Goal: Find specific page/section: Find specific page/section

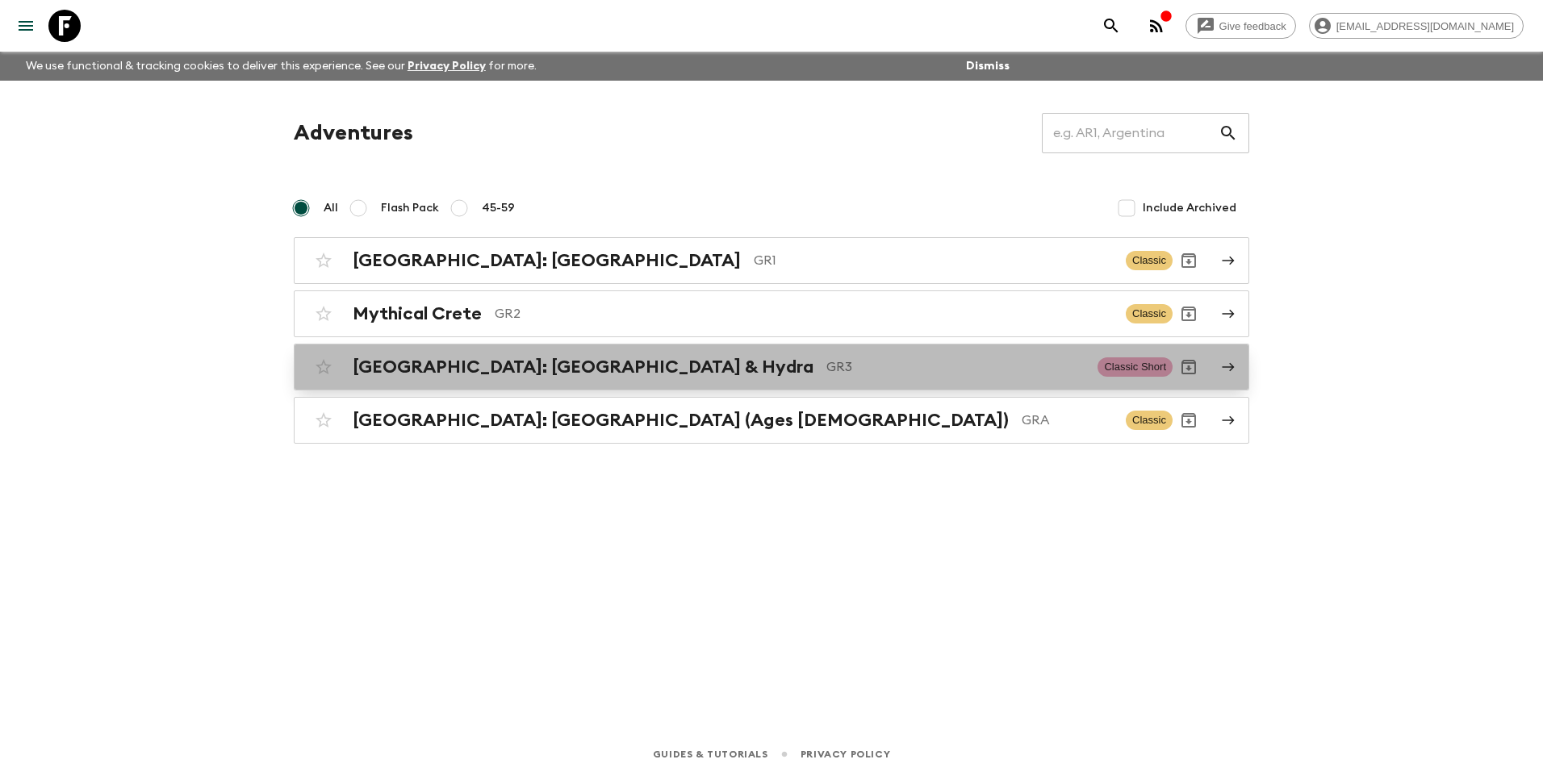
click at [466, 378] on div "[GEOGRAPHIC_DATA]: [GEOGRAPHIC_DATA] & Hydra GR3 Classic Short" at bounding box center [739, 367] width 865 height 32
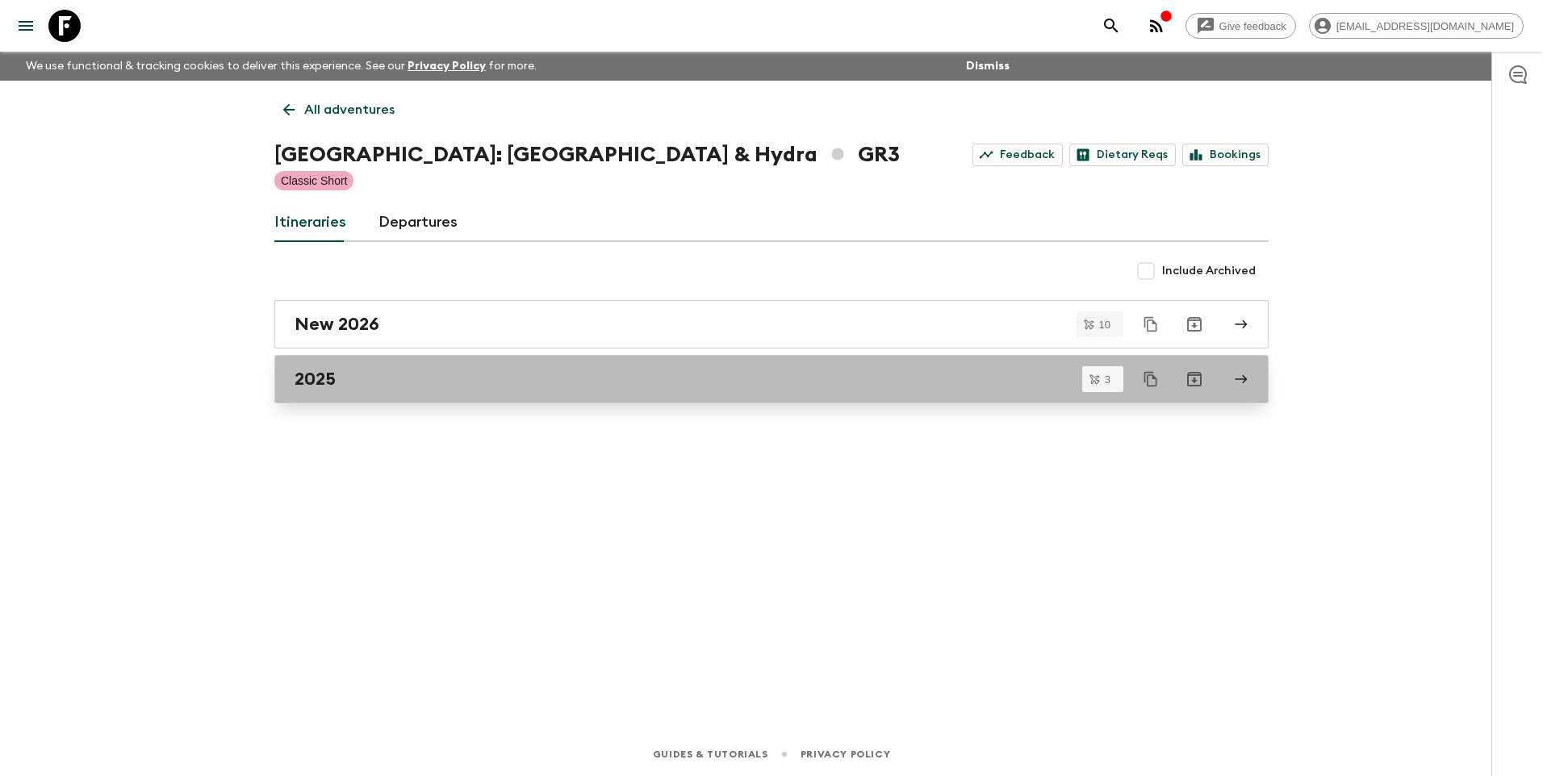
click at [311, 387] on h2 "2025" at bounding box center [315, 379] width 41 height 21
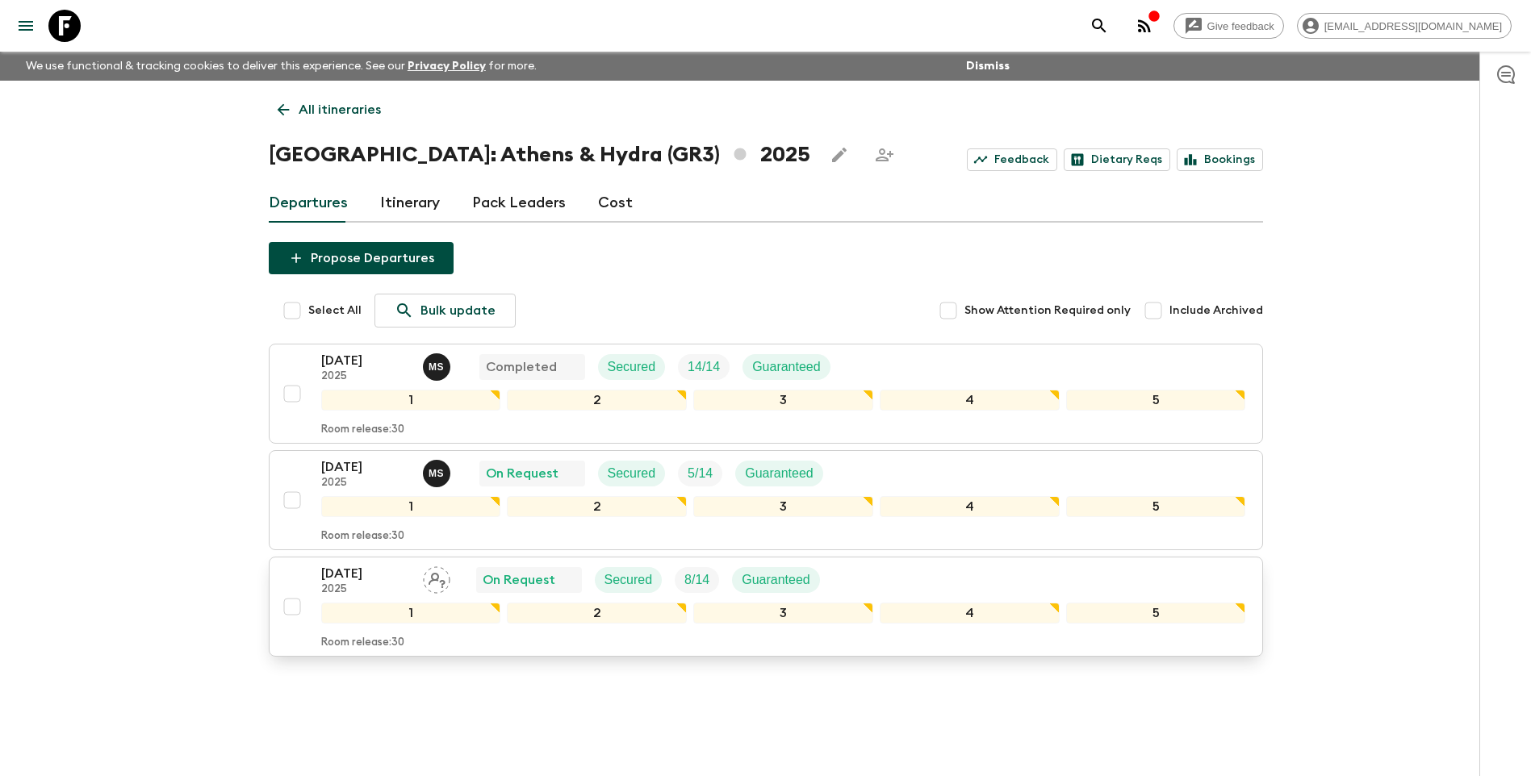
click at [373, 575] on p "[DATE]" at bounding box center [365, 573] width 89 height 19
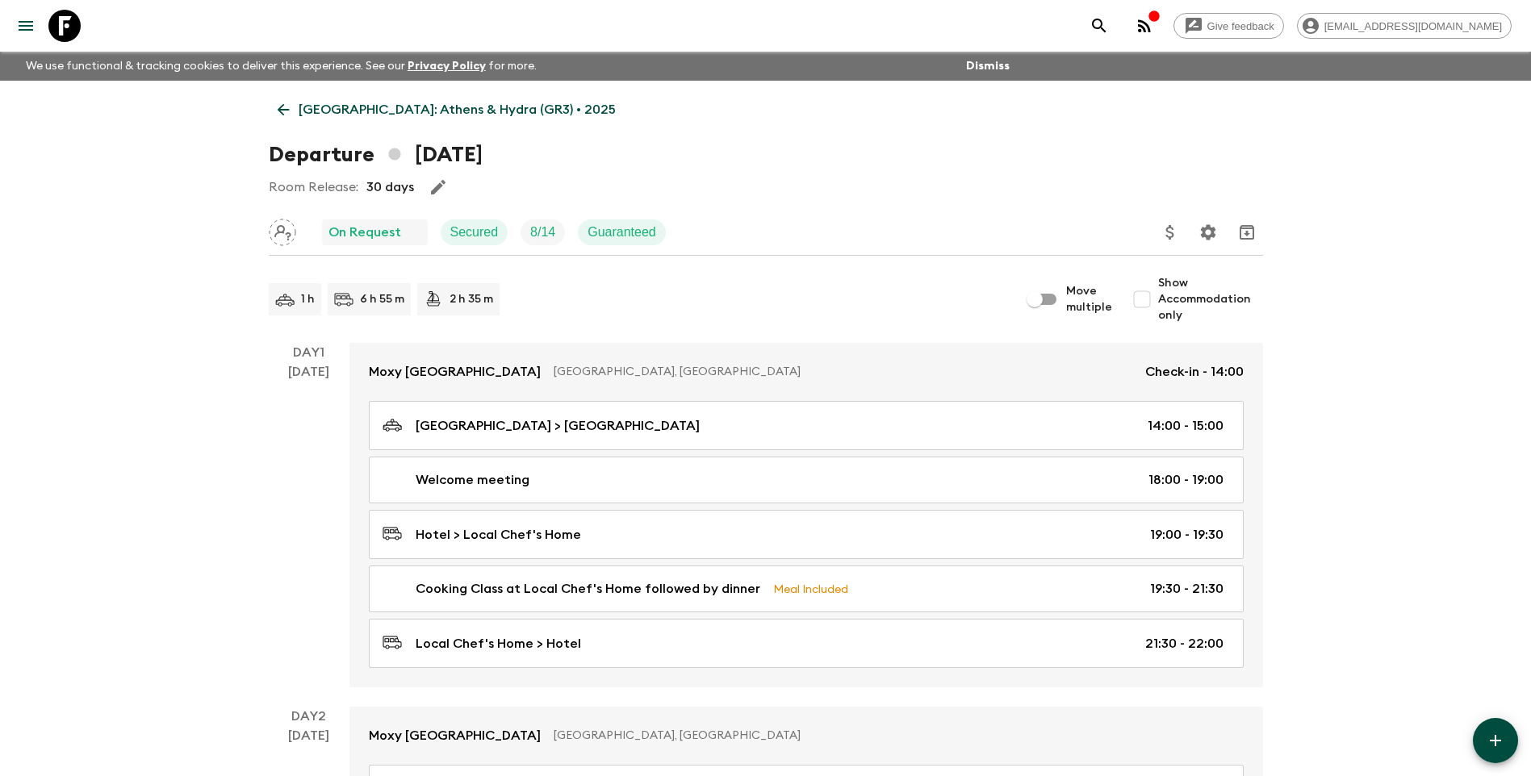
click at [489, 186] on div "Room Release: 30 days" at bounding box center [766, 187] width 994 height 32
click at [323, 118] on p "[GEOGRAPHIC_DATA]: Athens & Hydra (GR3) • 2025" at bounding box center [457, 109] width 317 height 19
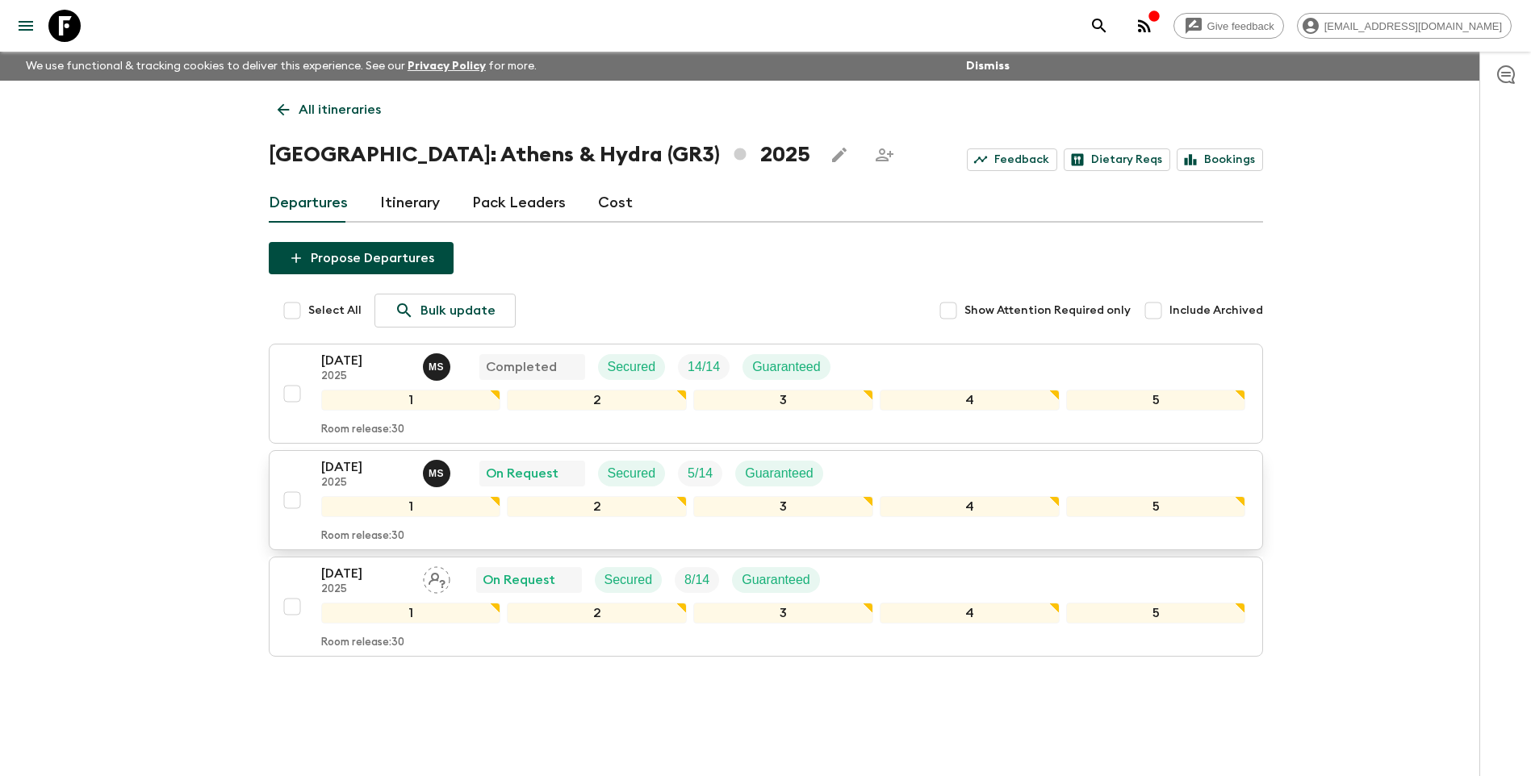
click at [346, 459] on p "[DATE]" at bounding box center [365, 467] width 89 height 19
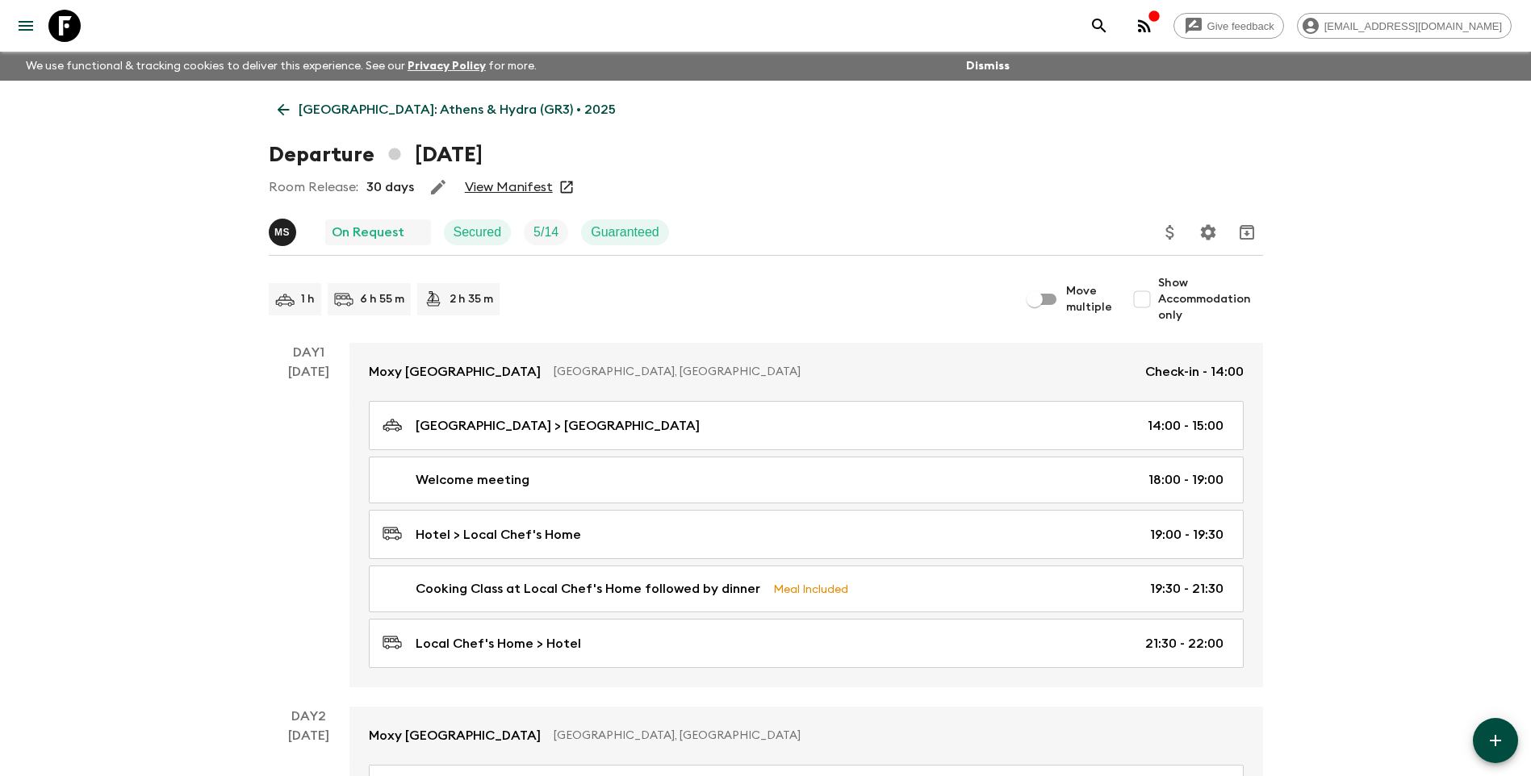
click at [320, 115] on p "[GEOGRAPHIC_DATA]: Athens & Hydra (GR3) • 2025" at bounding box center [457, 109] width 317 height 19
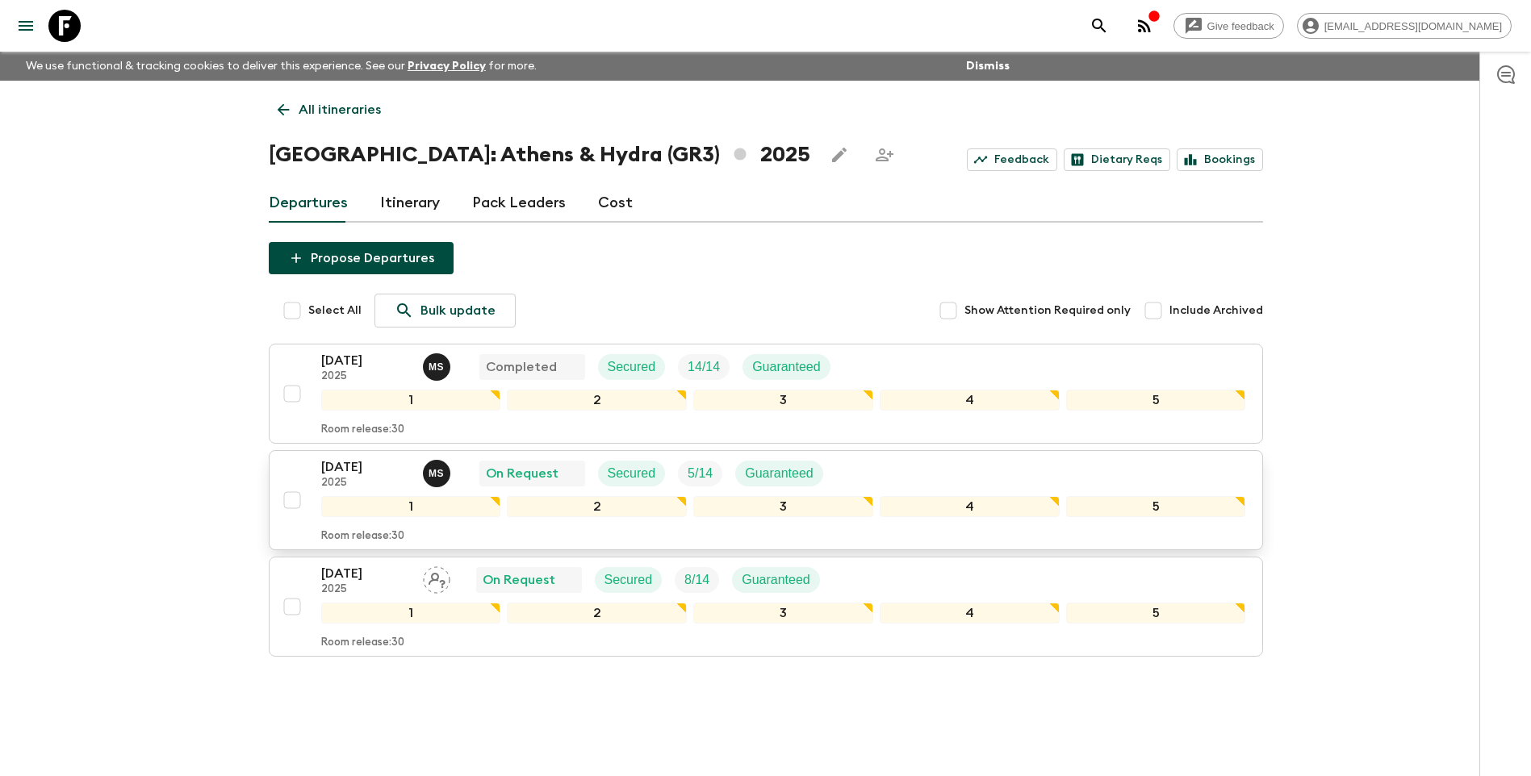
click at [338, 475] on p "[DATE]" at bounding box center [365, 467] width 89 height 19
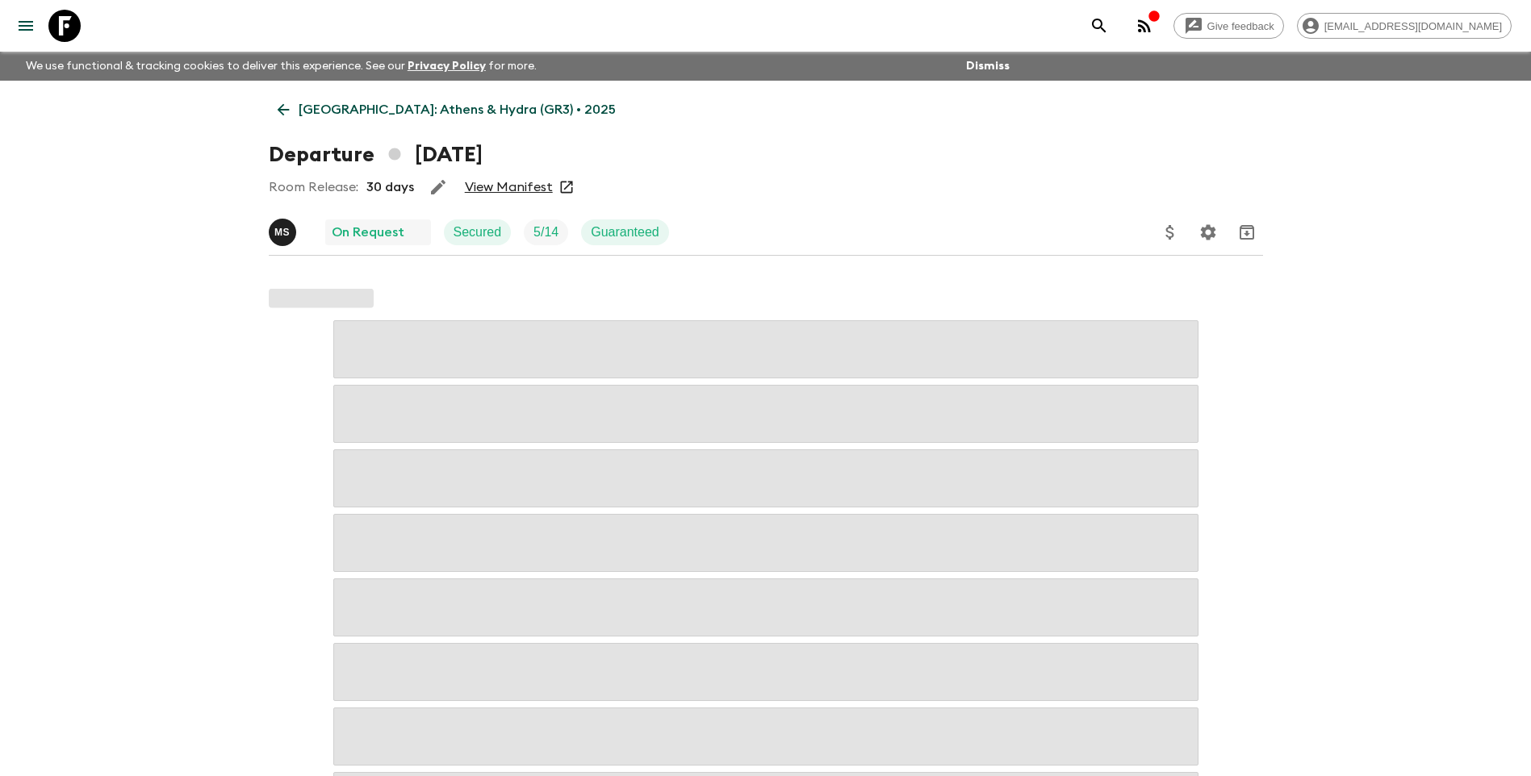
click at [491, 189] on link "View Manifest" at bounding box center [509, 187] width 88 height 16
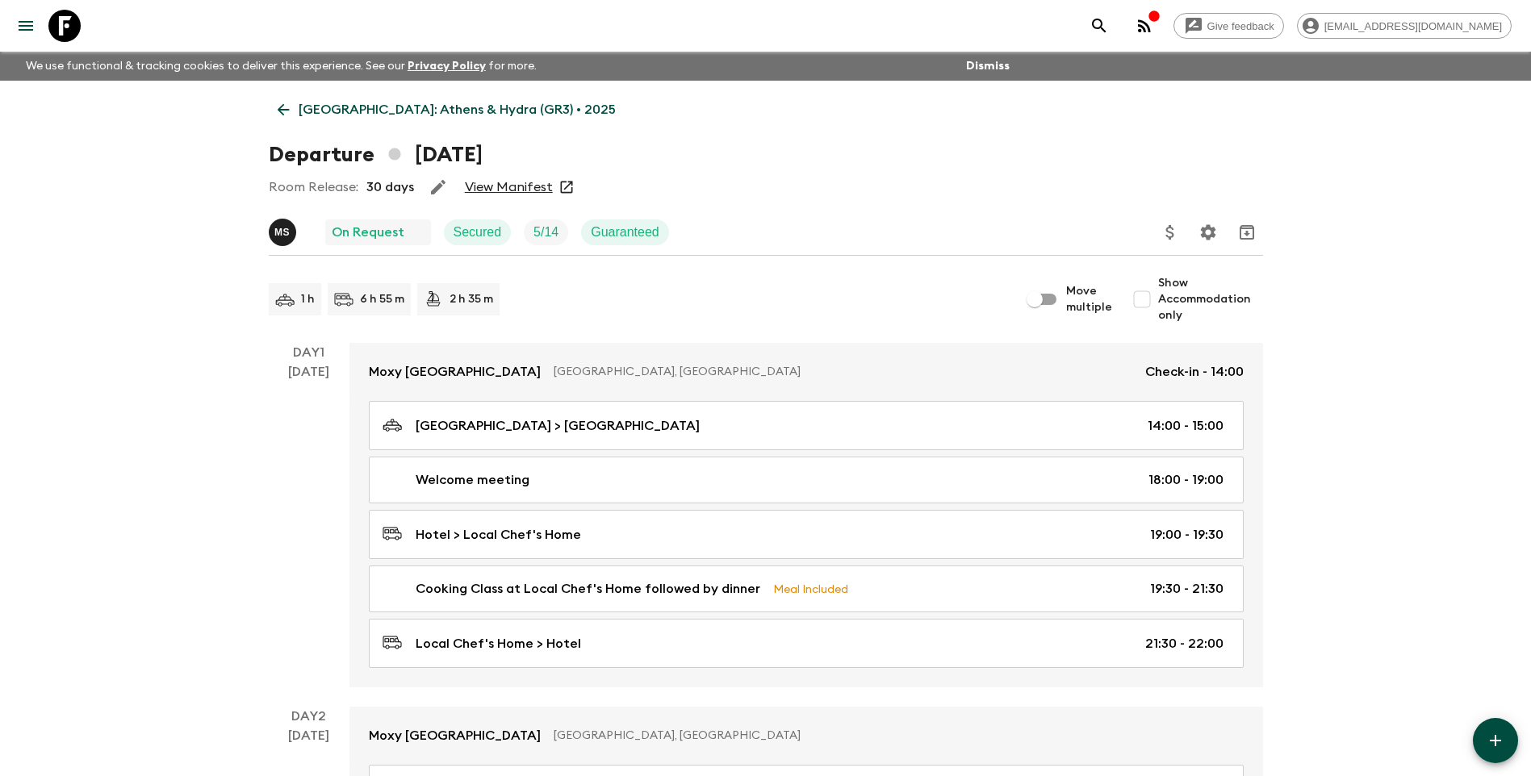
click at [328, 101] on p "[GEOGRAPHIC_DATA]: Athens & Hydra (GR3) • 2025" at bounding box center [457, 109] width 317 height 19
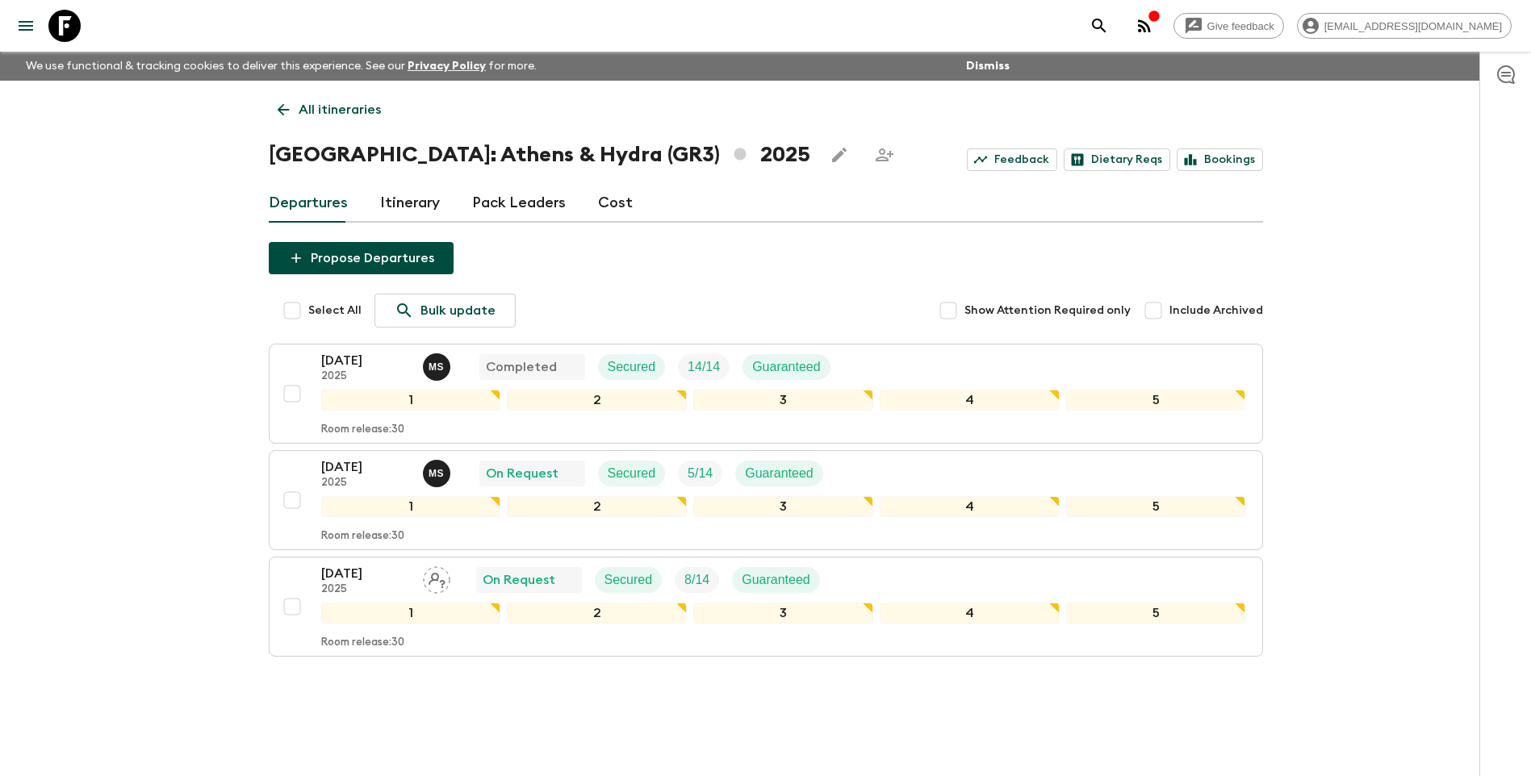
click at [282, 108] on icon at bounding box center [283, 110] width 18 height 18
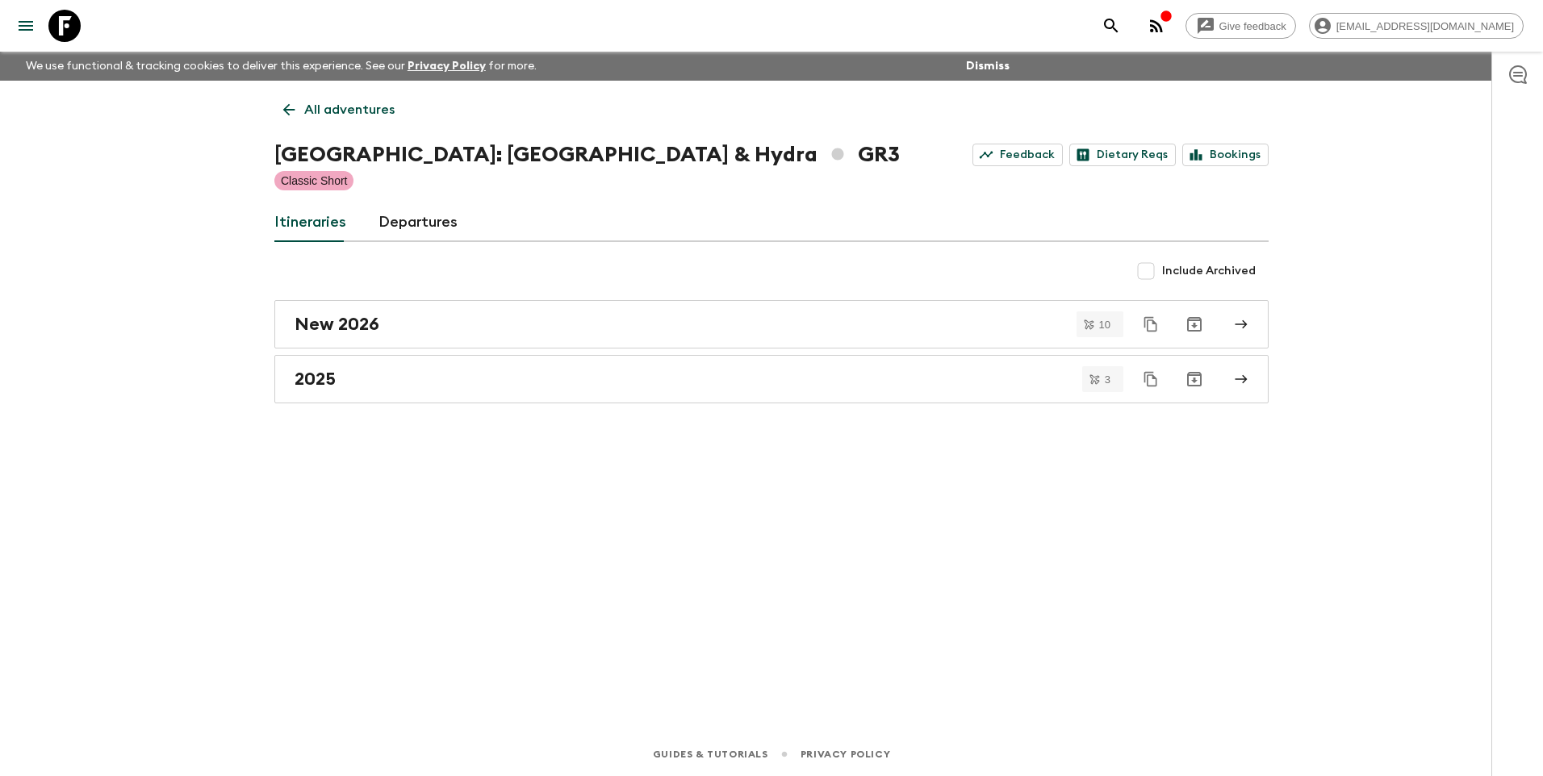
click at [278, 104] on link "All adventures" at bounding box center [338, 110] width 129 height 32
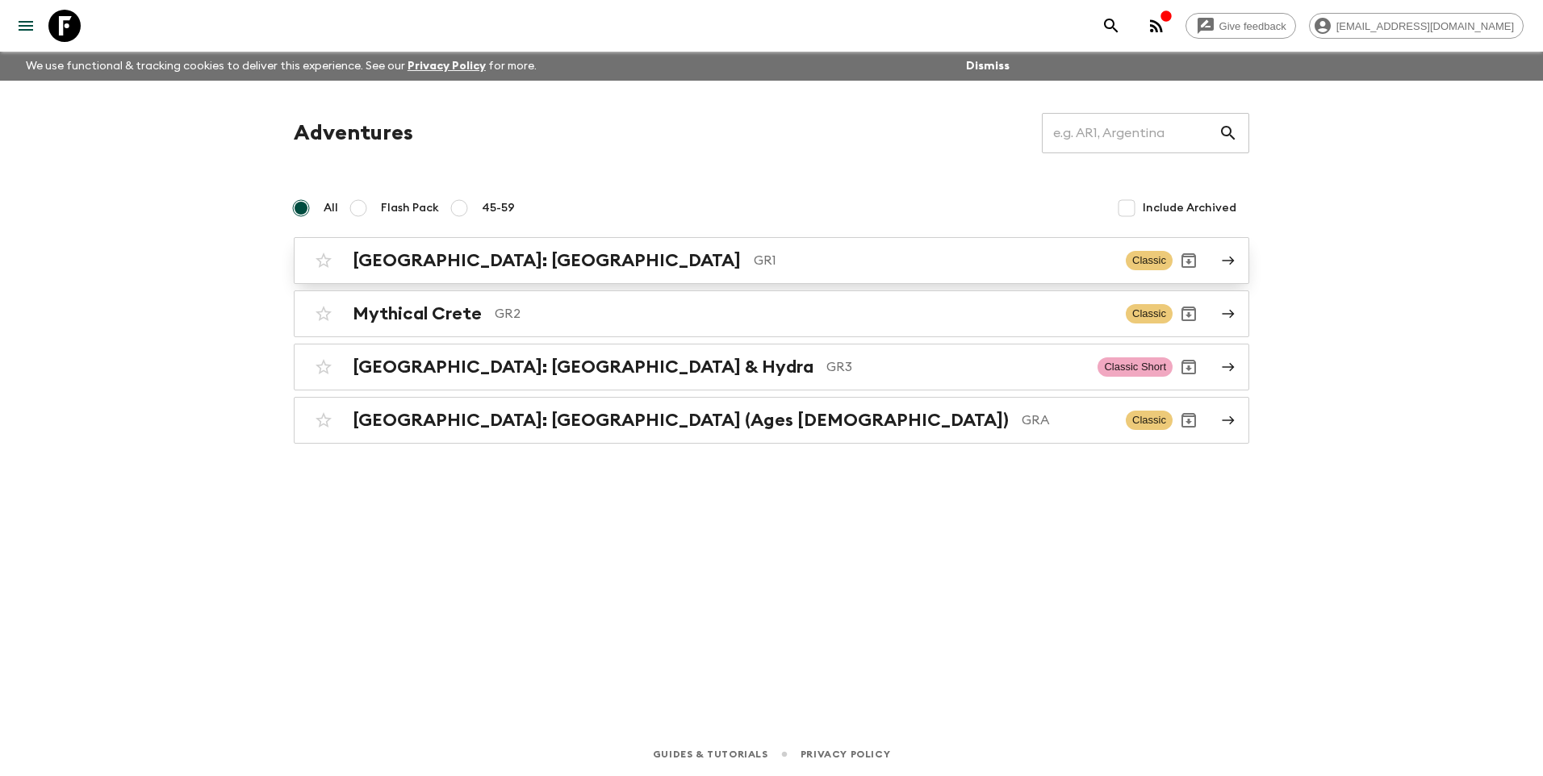
click at [429, 250] on h2 "[GEOGRAPHIC_DATA]: [GEOGRAPHIC_DATA]" at bounding box center [547, 260] width 388 height 21
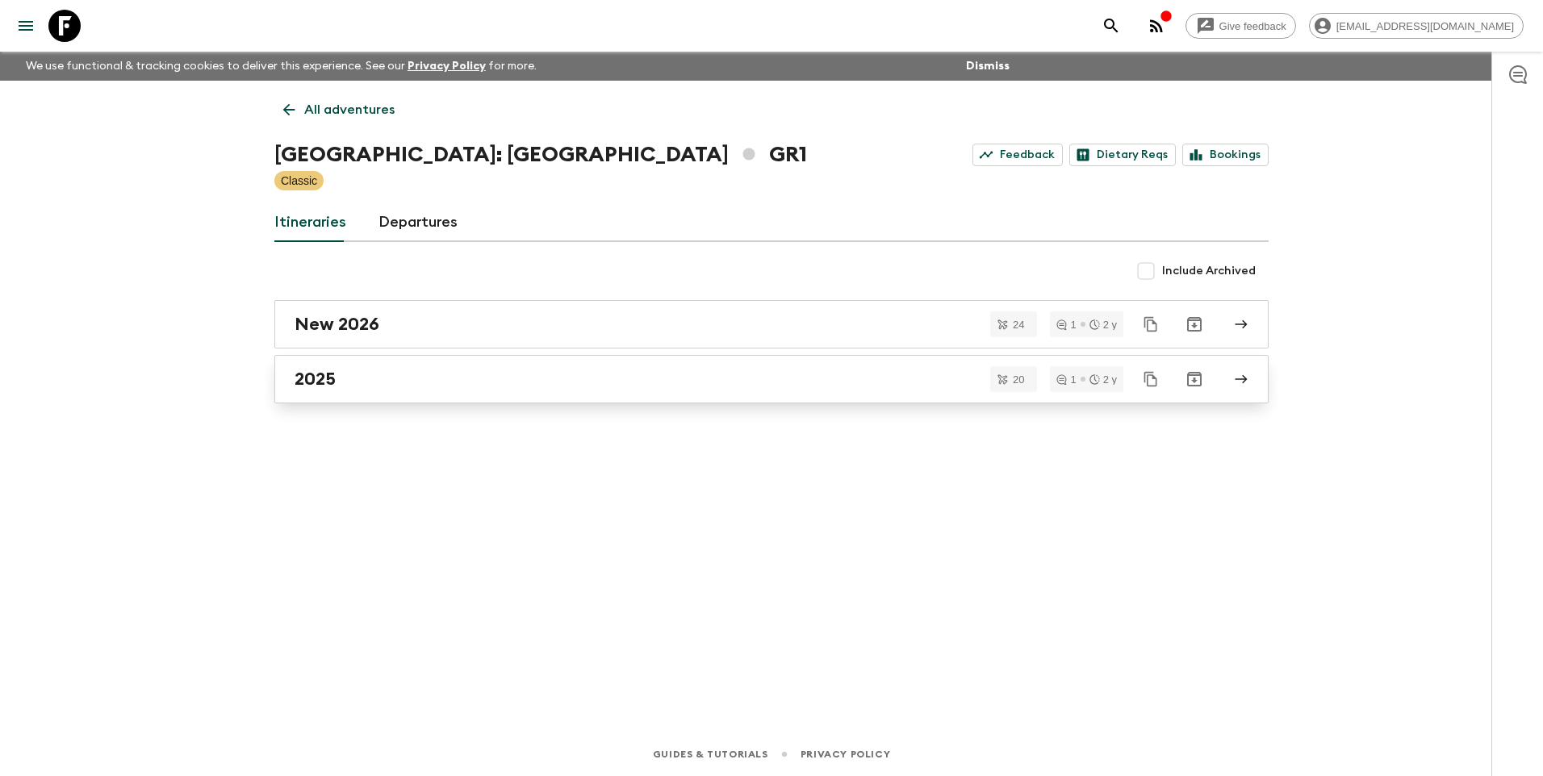
click at [370, 377] on div "2025" at bounding box center [756, 379] width 923 height 21
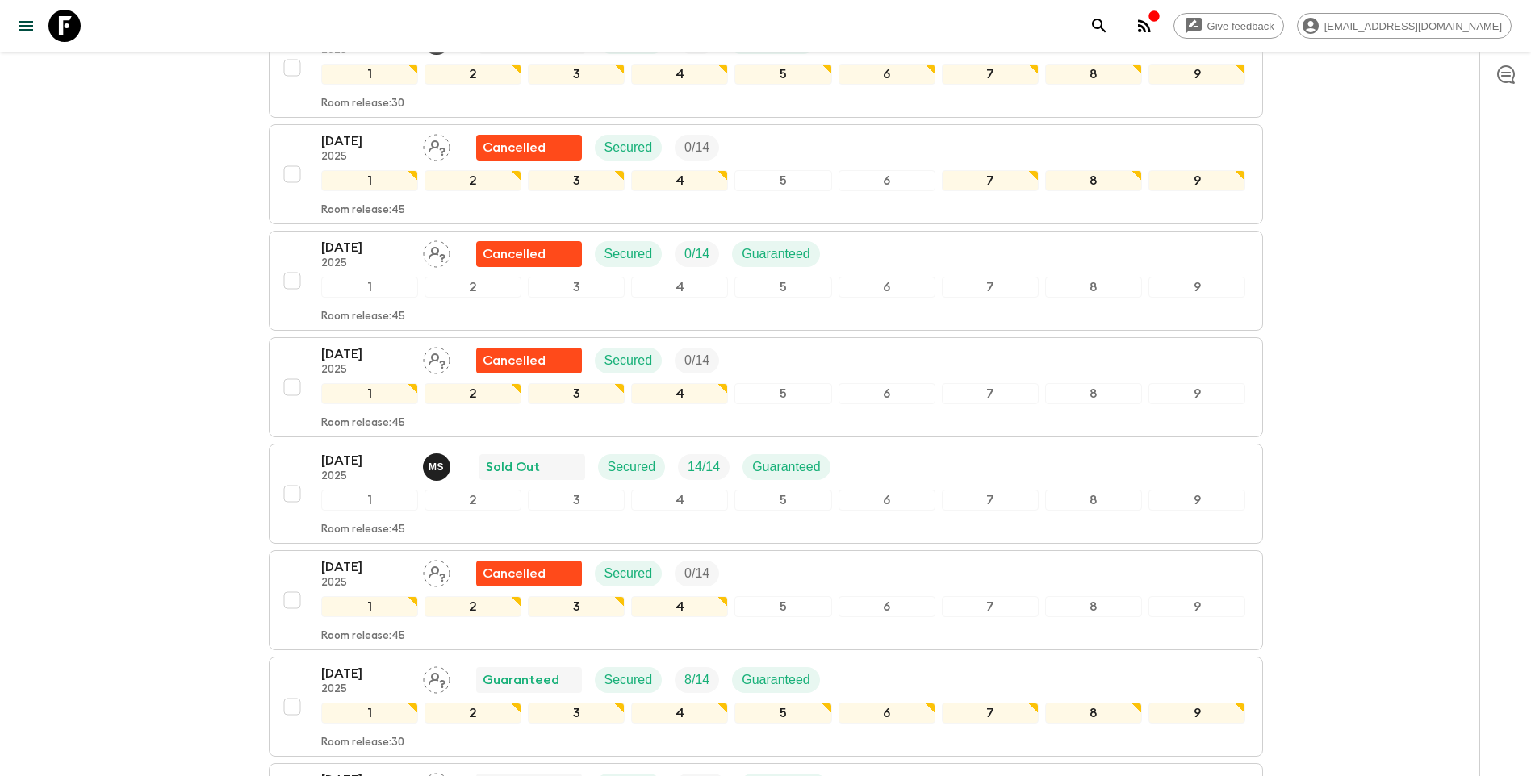
scroll to position [1291, 0]
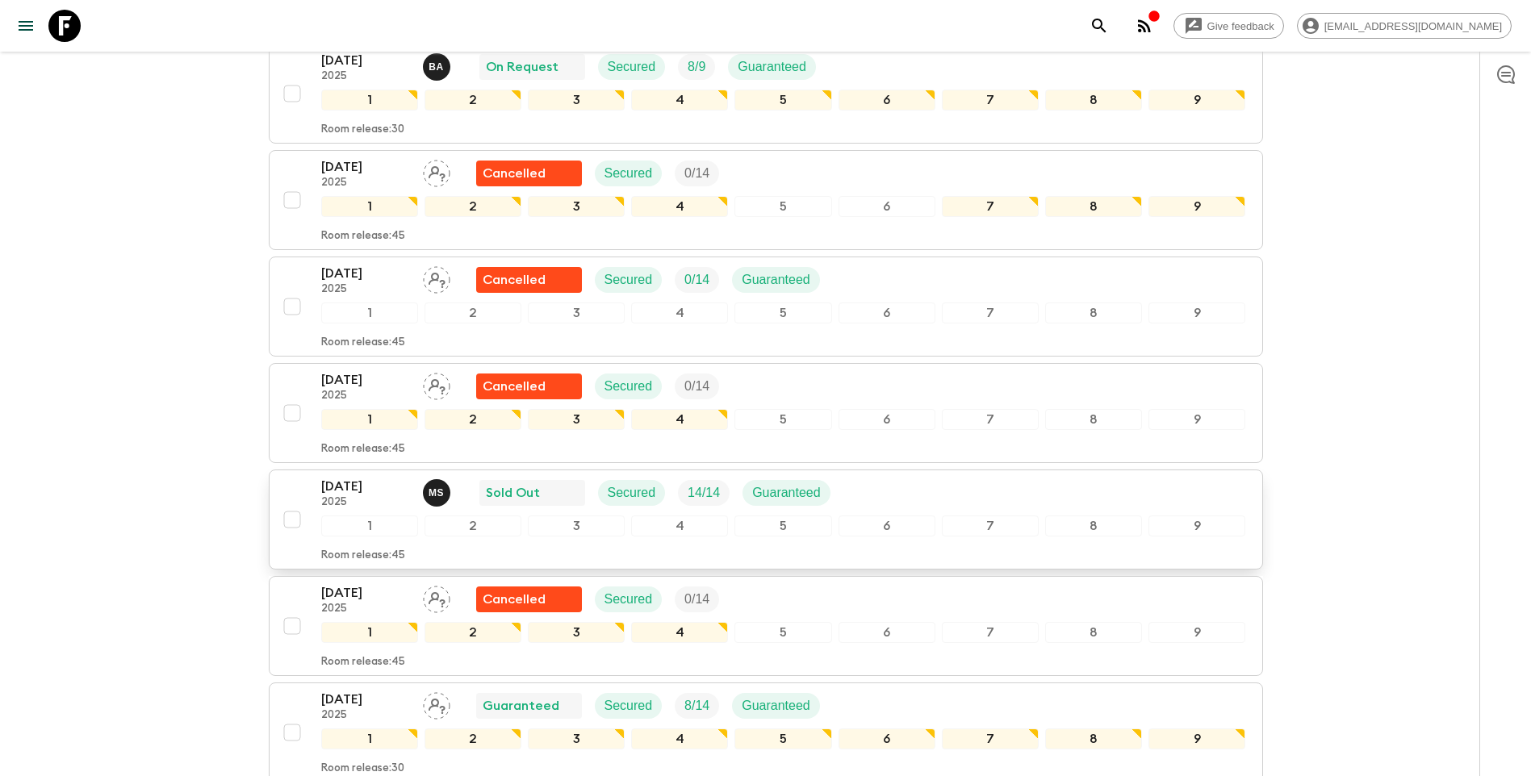
click at [360, 477] on p "[DATE]" at bounding box center [365, 486] width 89 height 19
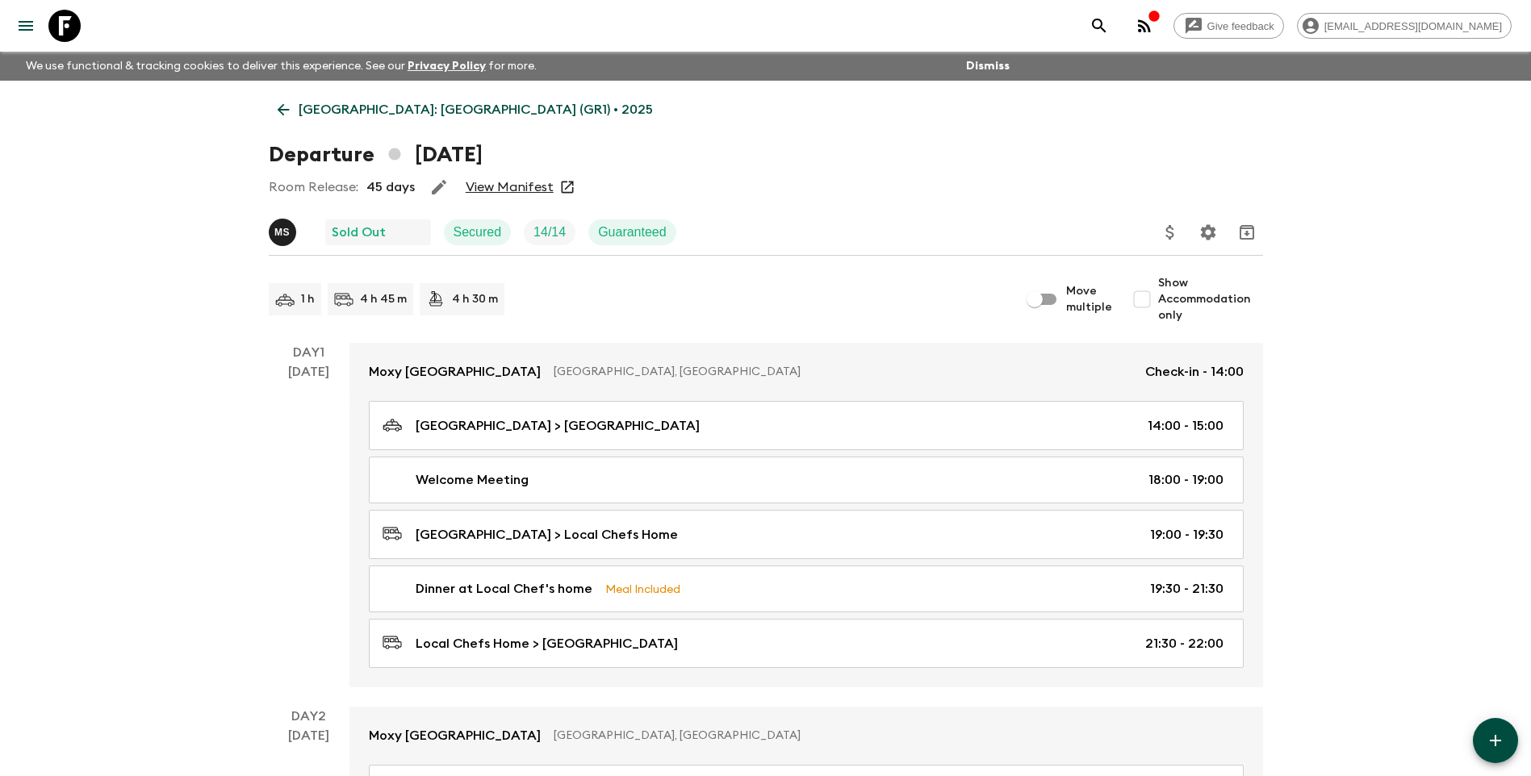
click at [514, 186] on link "View Manifest" at bounding box center [510, 187] width 88 height 16
click at [295, 100] on link "[GEOGRAPHIC_DATA]: [GEOGRAPHIC_DATA] (GR1) • 2025" at bounding box center [465, 110] width 393 height 32
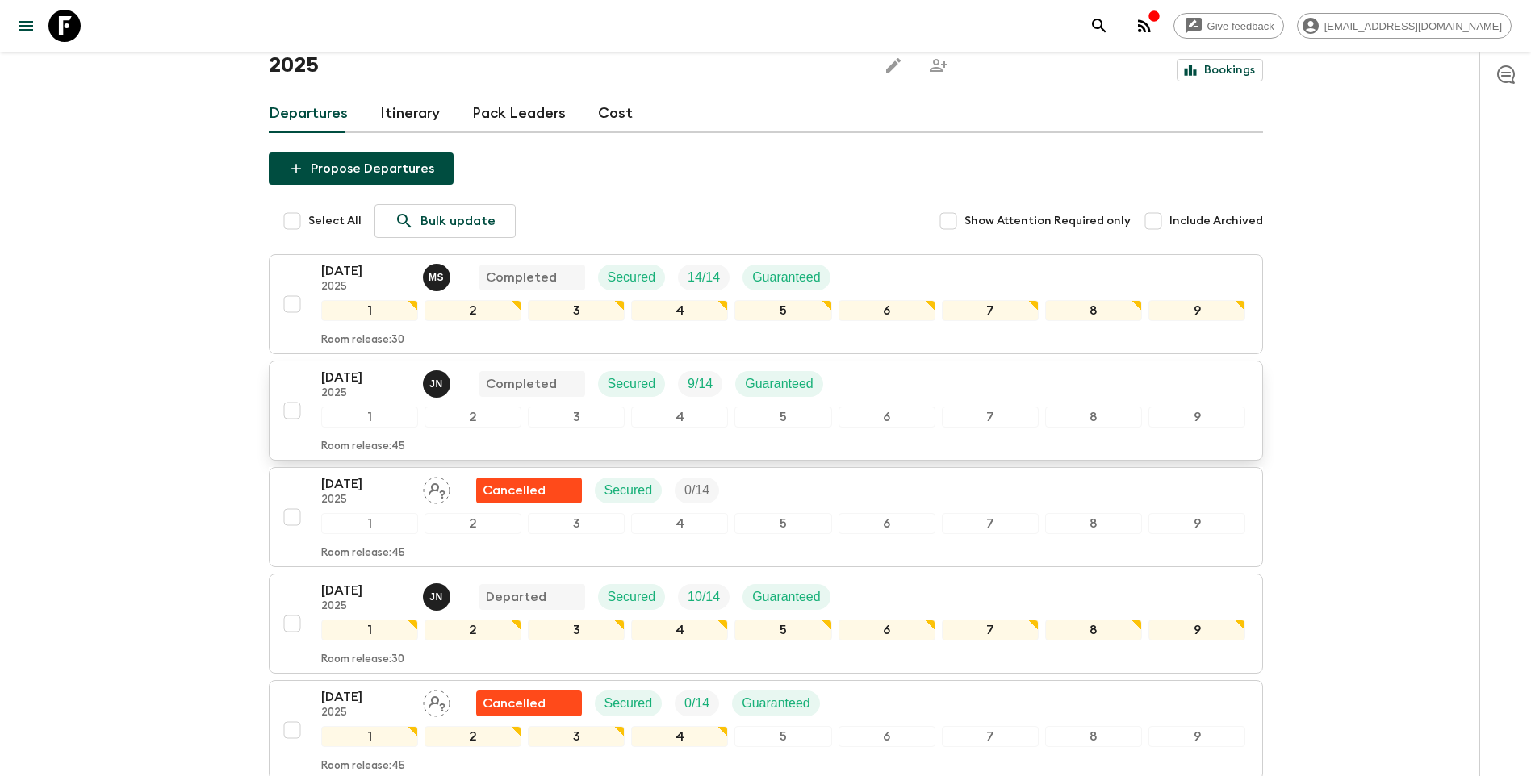
scroll to position [242, 0]
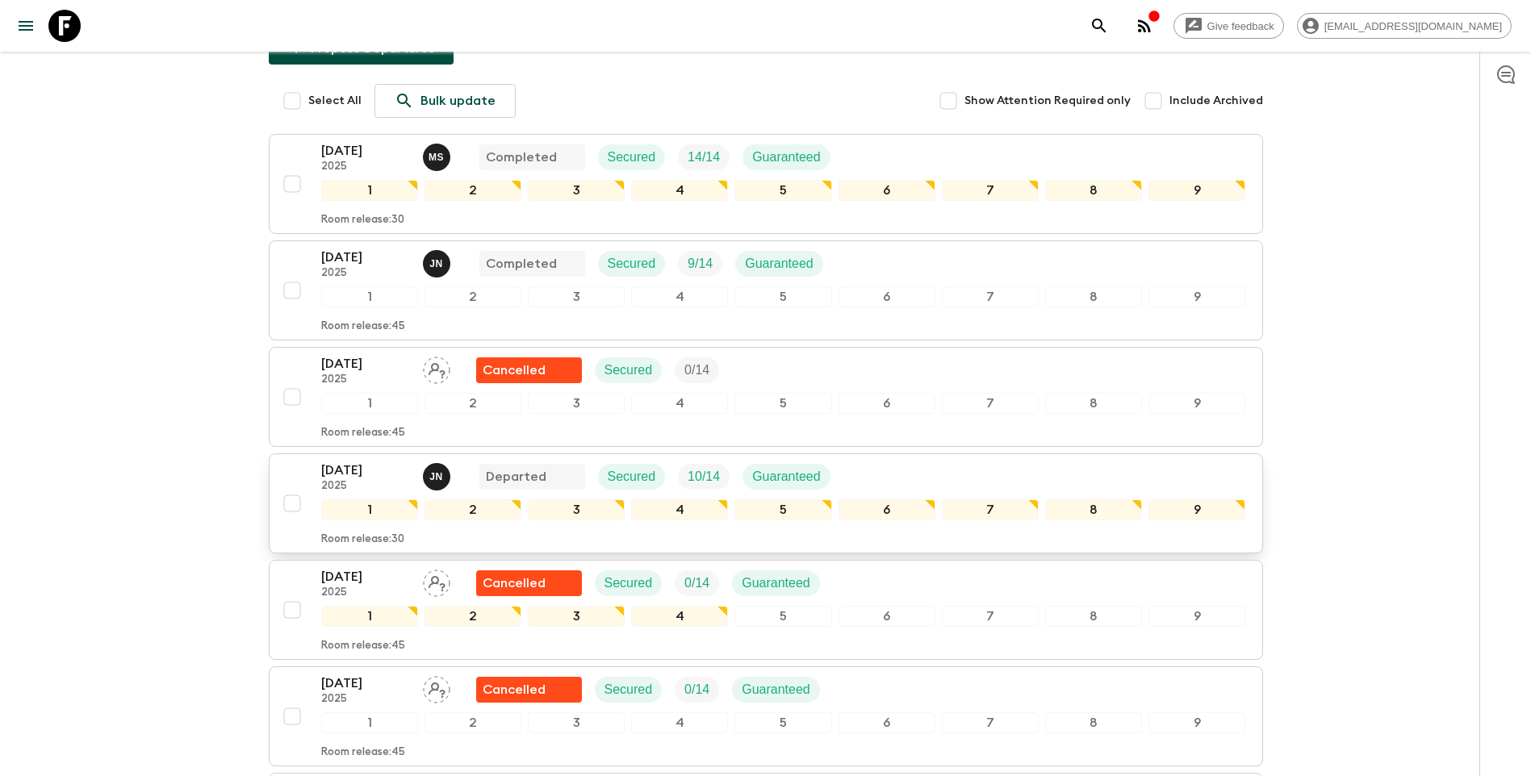
click at [355, 461] on p "[DATE]" at bounding box center [365, 470] width 89 height 19
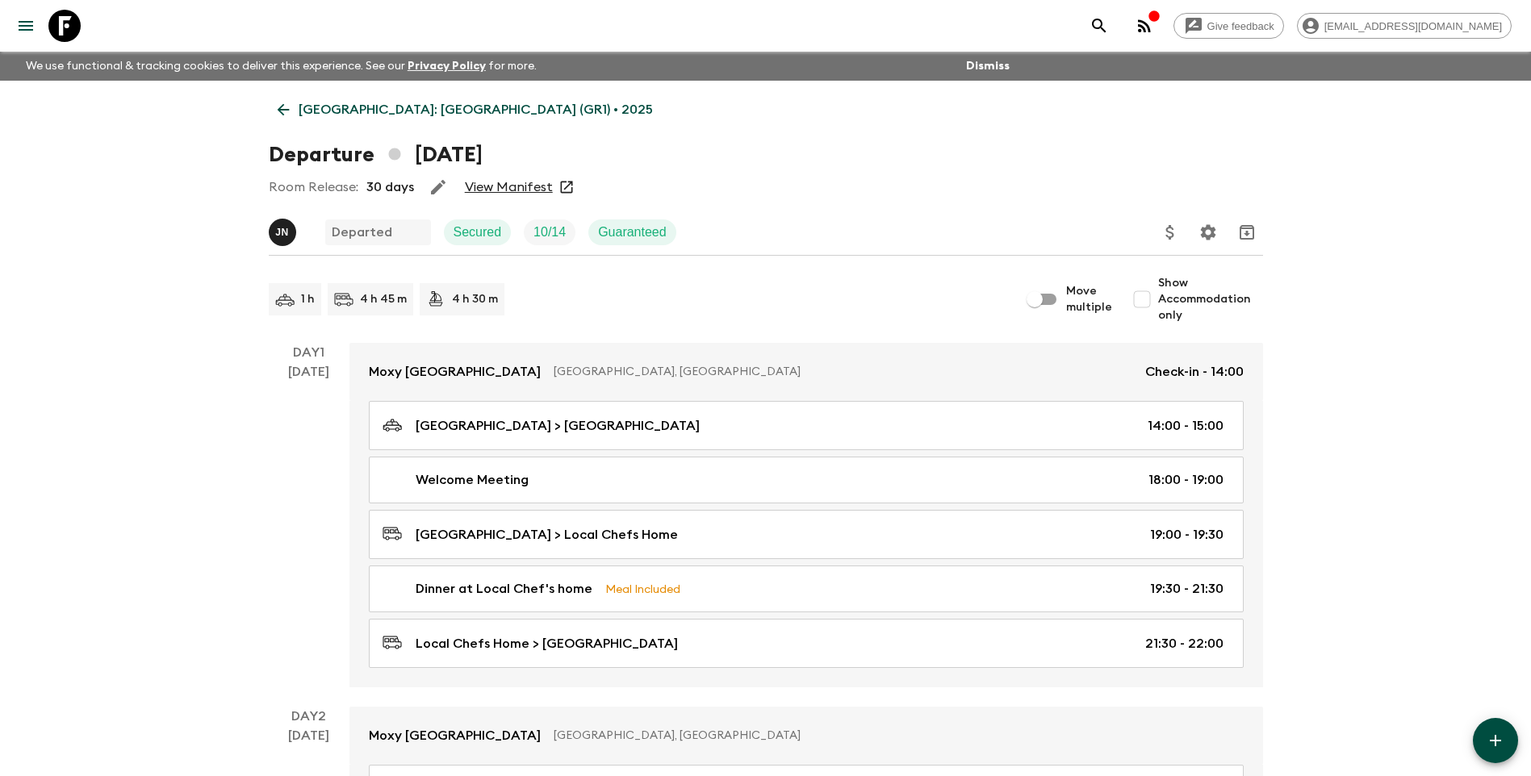
click at [509, 182] on link "View Manifest" at bounding box center [509, 187] width 88 height 16
click at [303, 102] on p "[GEOGRAPHIC_DATA]: [GEOGRAPHIC_DATA] (GR1) • 2025" at bounding box center [476, 109] width 354 height 19
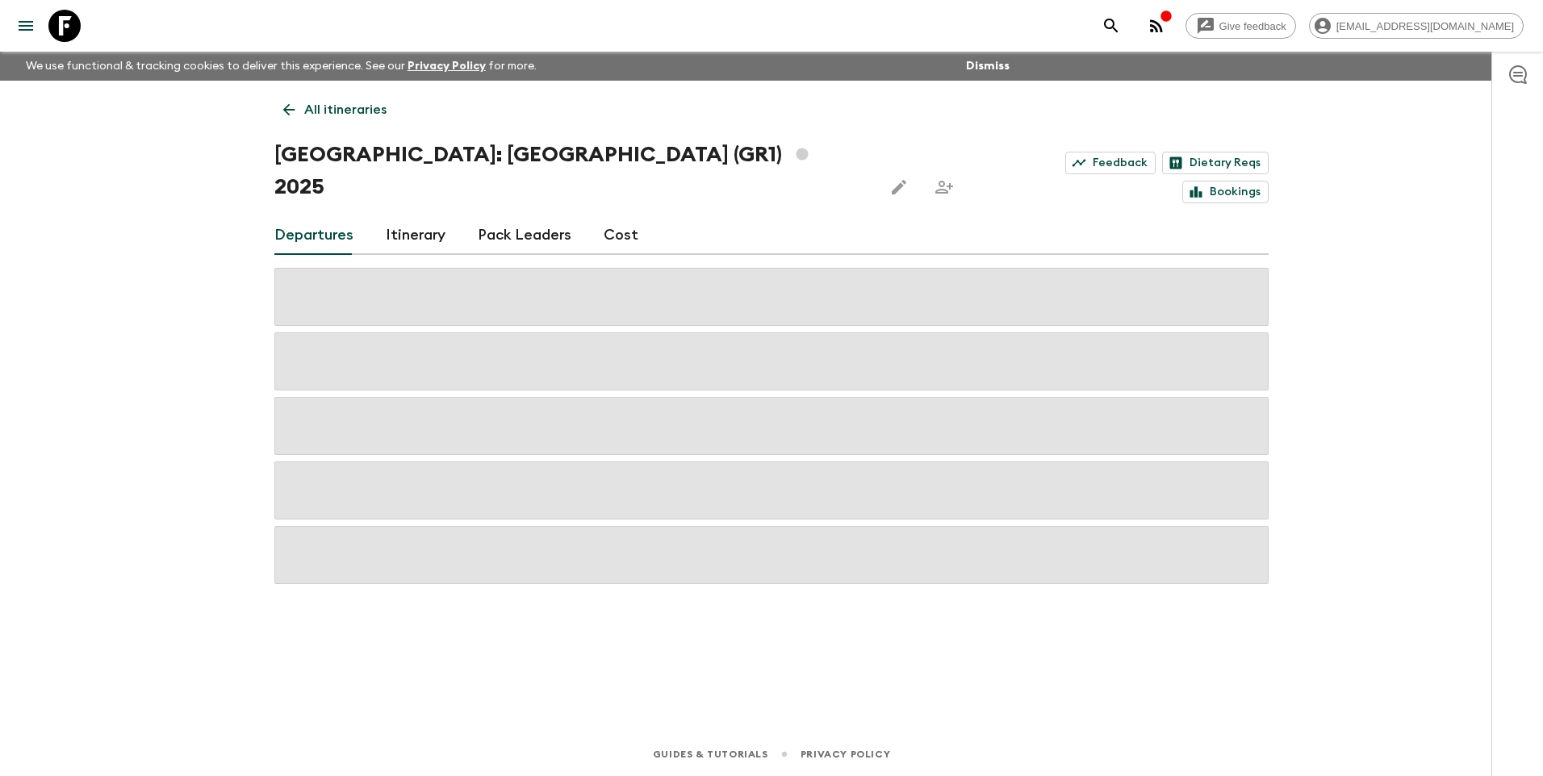
click at [303, 102] on link "All itineraries" at bounding box center [334, 110] width 121 height 32
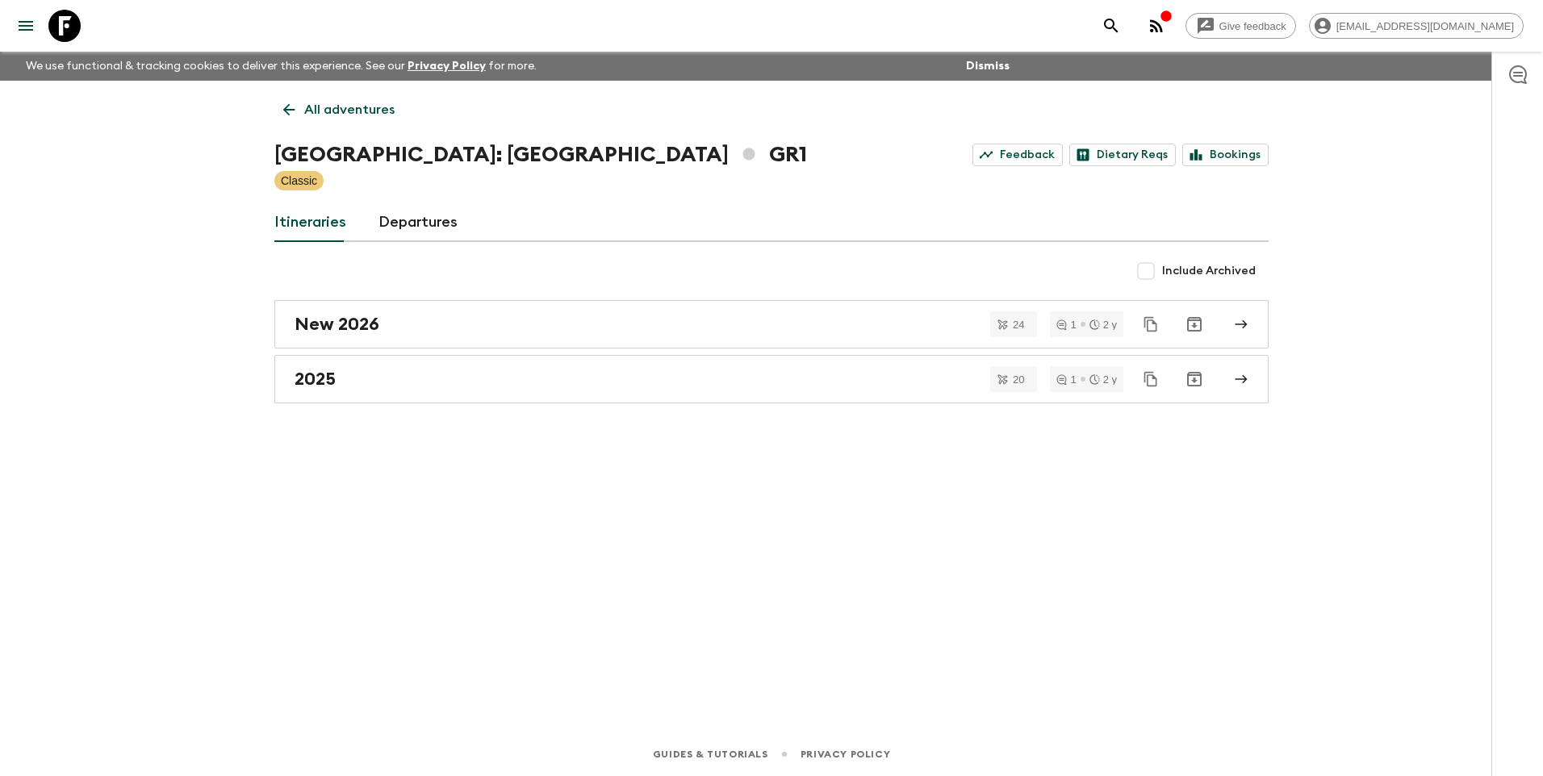
click at [303, 102] on link "All adventures" at bounding box center [338, 110] width 129 height 32
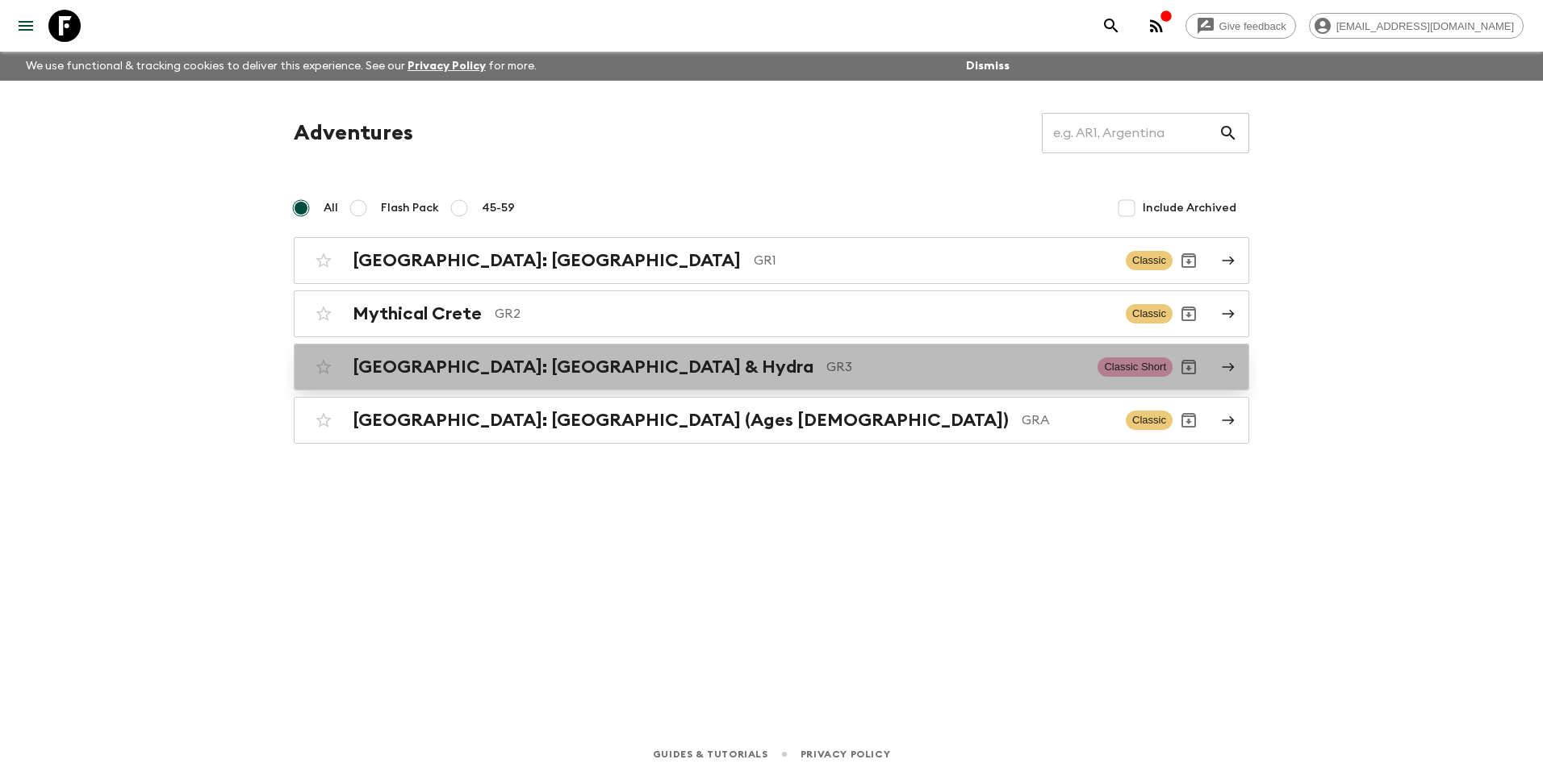
click at [458, 354] on div "[GEOGRAPHIC_DATA]: [GEOGRAPHIC_DATA] & Hydra GR3 Classic Short" at bounding box center [739, 367] width 865 height 32
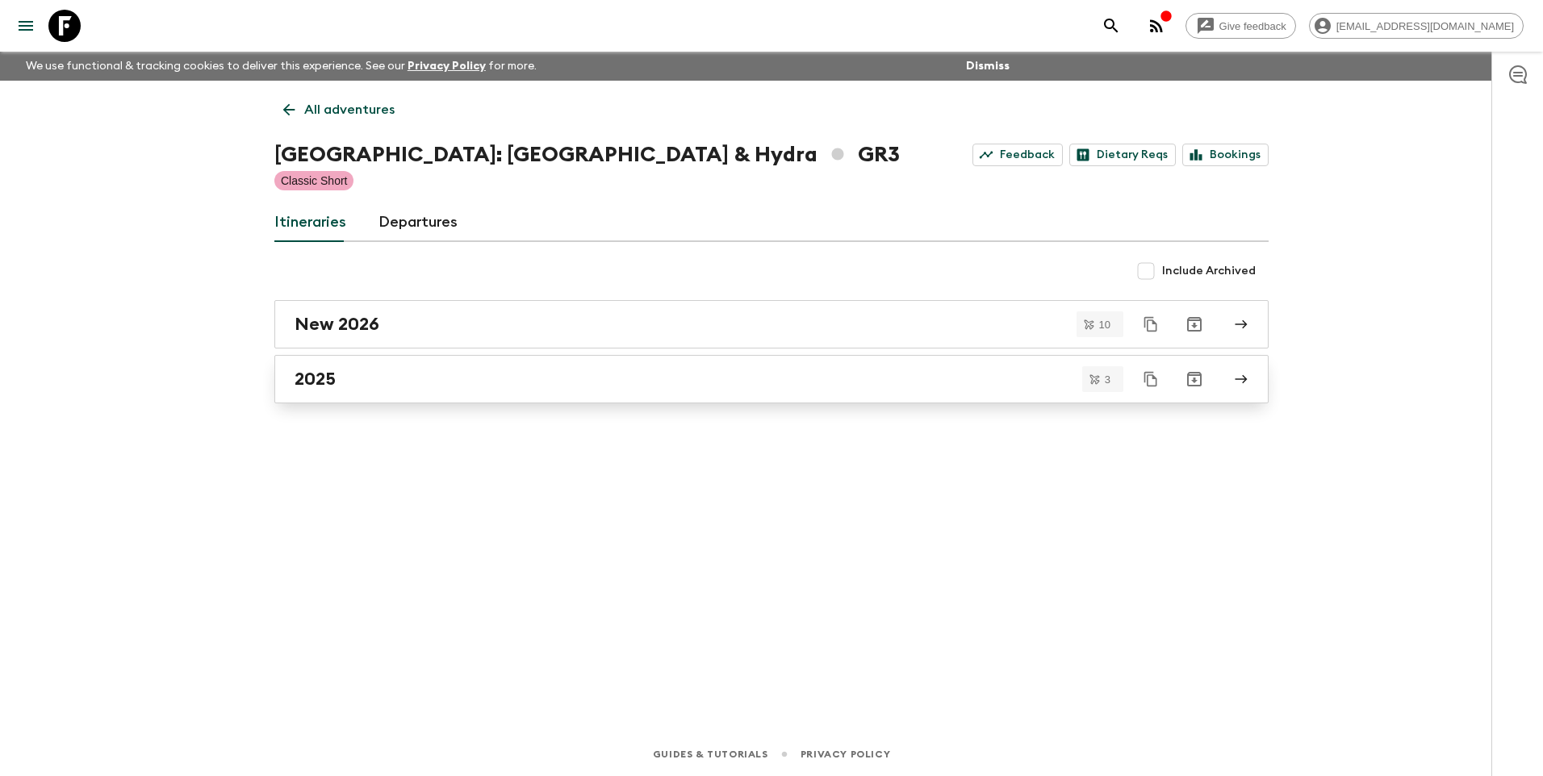
click at [311, 384] on h2 "2025" at bounding box center [315, 379] width 41 height 21
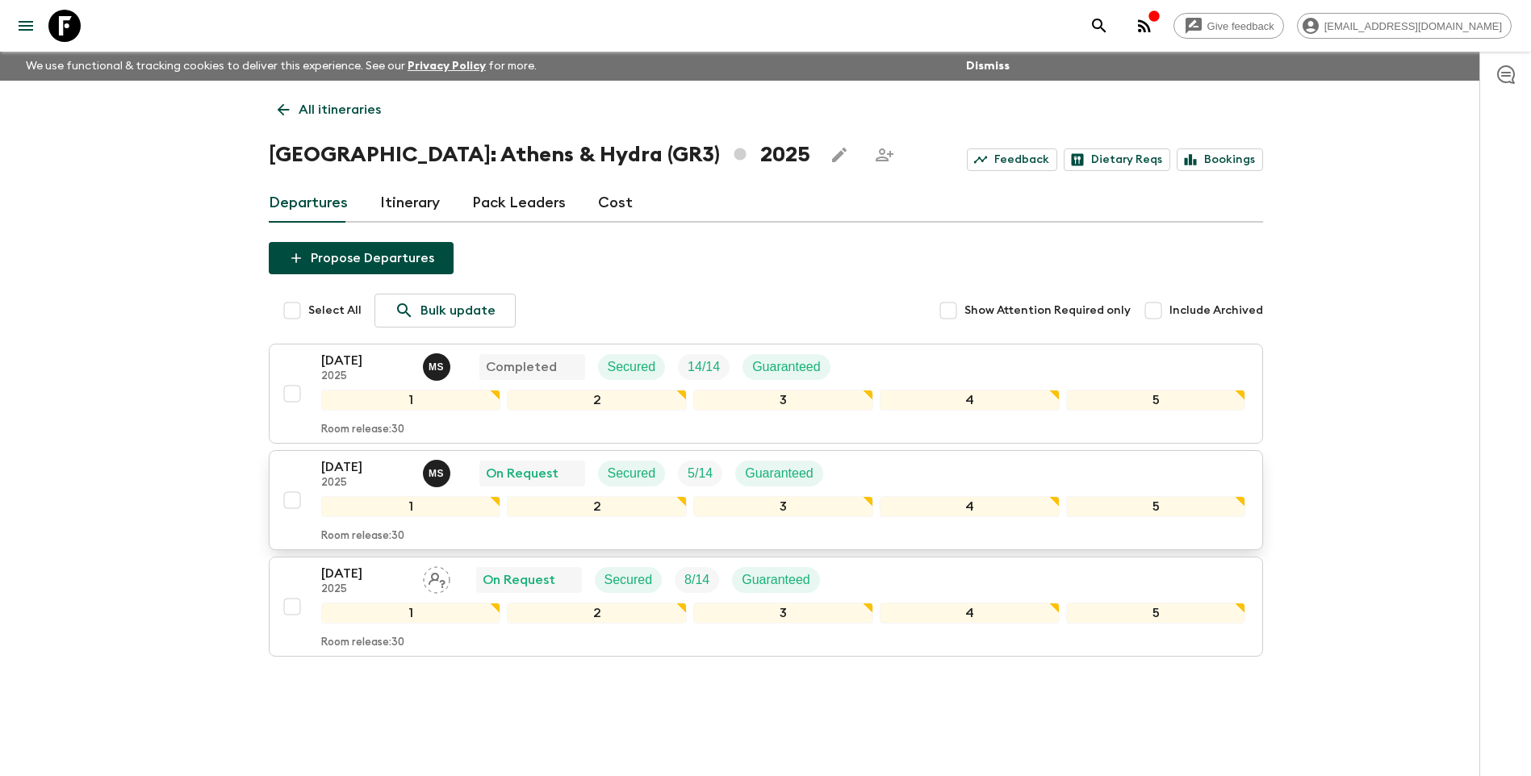
click at [355, 471] on p "[DATE]" at bounding box center [365, 467] width 89 height 19
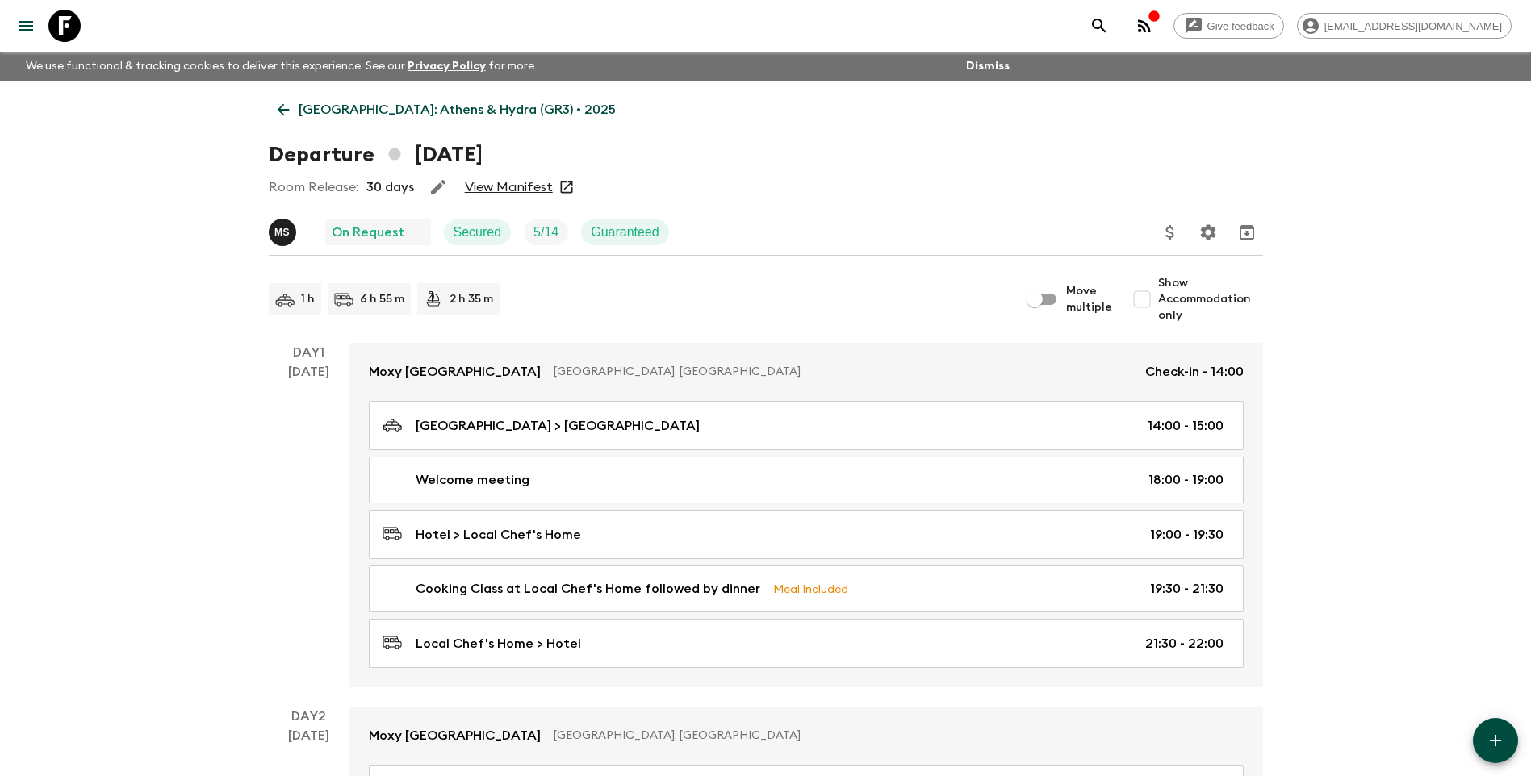
click at [492, 188] on link "View Manifest" at bounding box center [509, 187] width 88 height 16
